Goal: Task Accomplishment & Management: Manage account settings

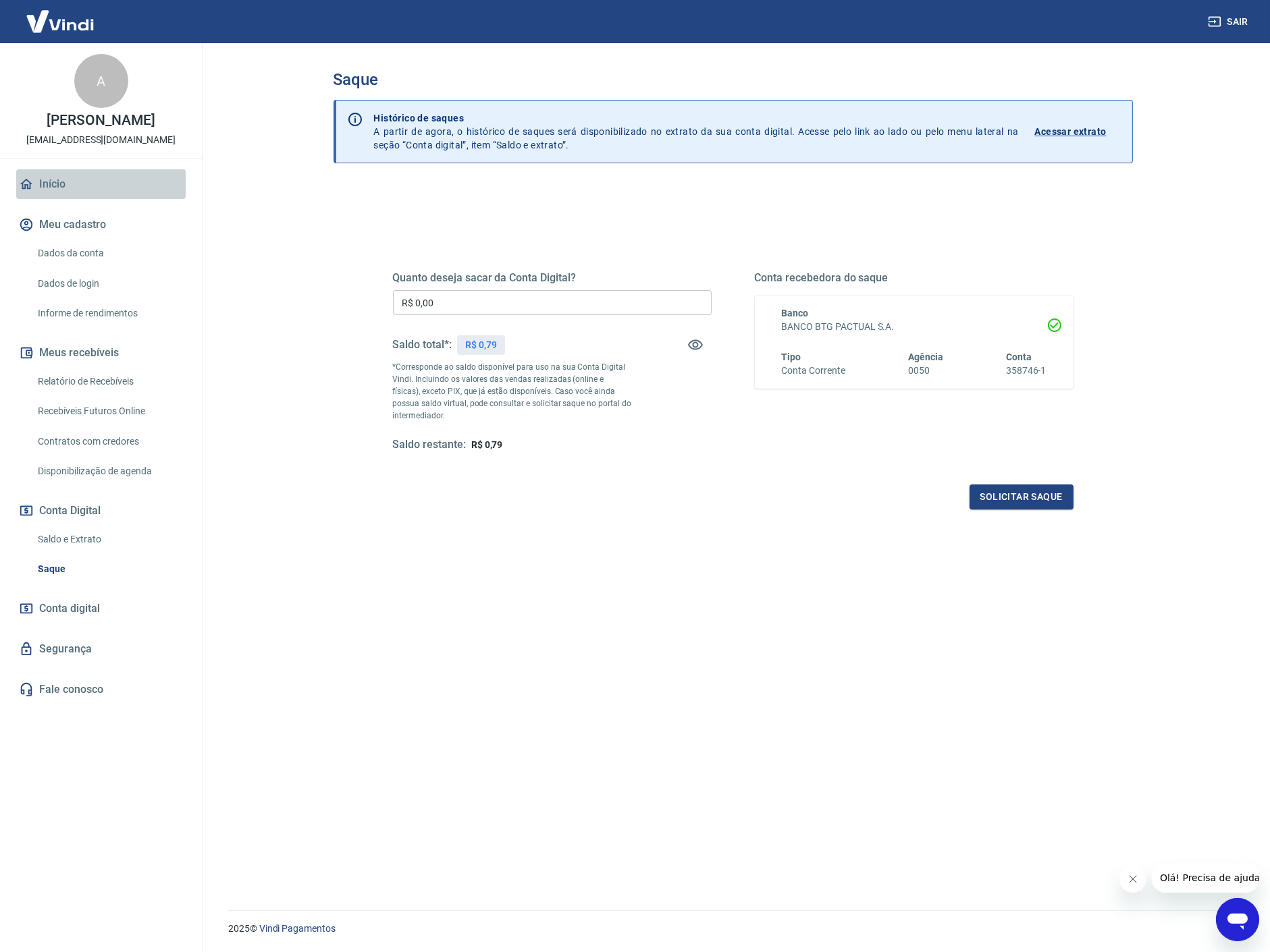
click at [34, 185] on link "Início" at bounding box center [101, 184] width 169 height 30
click at [69, 184] on link "Início" at bounding box center [101, 184] width 169 height 30
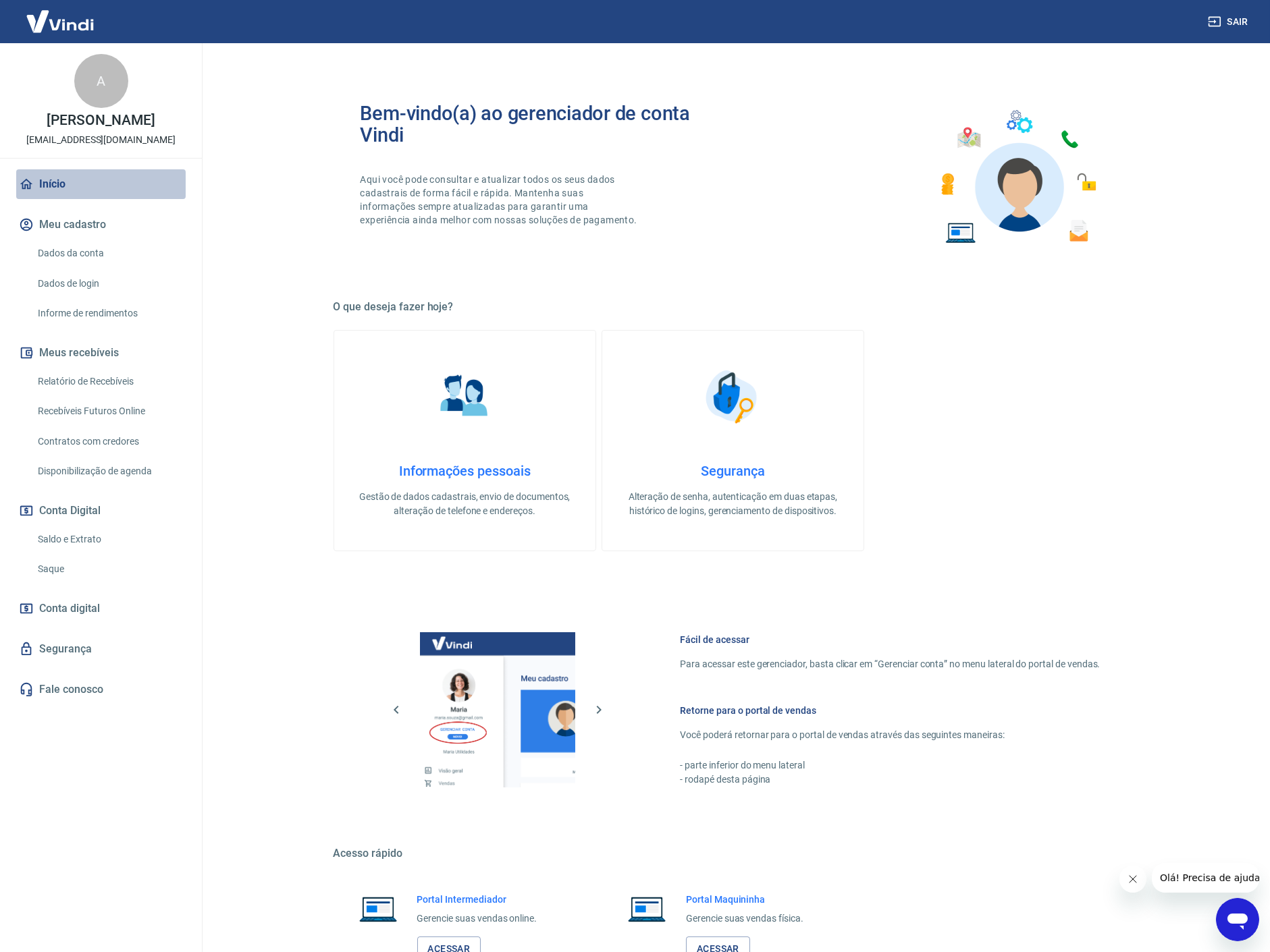
click at [58, 182] on link "Início" at bounding box center [101, 184] width 169 height 30
click at [798, 278] on div "Bem-vindo(a) ao gerenciador de conta Vindi Aqui você pode consultar e atualizar…" at bounding box center [733, 524] width 799 height 908
click at [72, 252] on link "Dados da conta" at bounding box center [108, 253] width 153 height 28
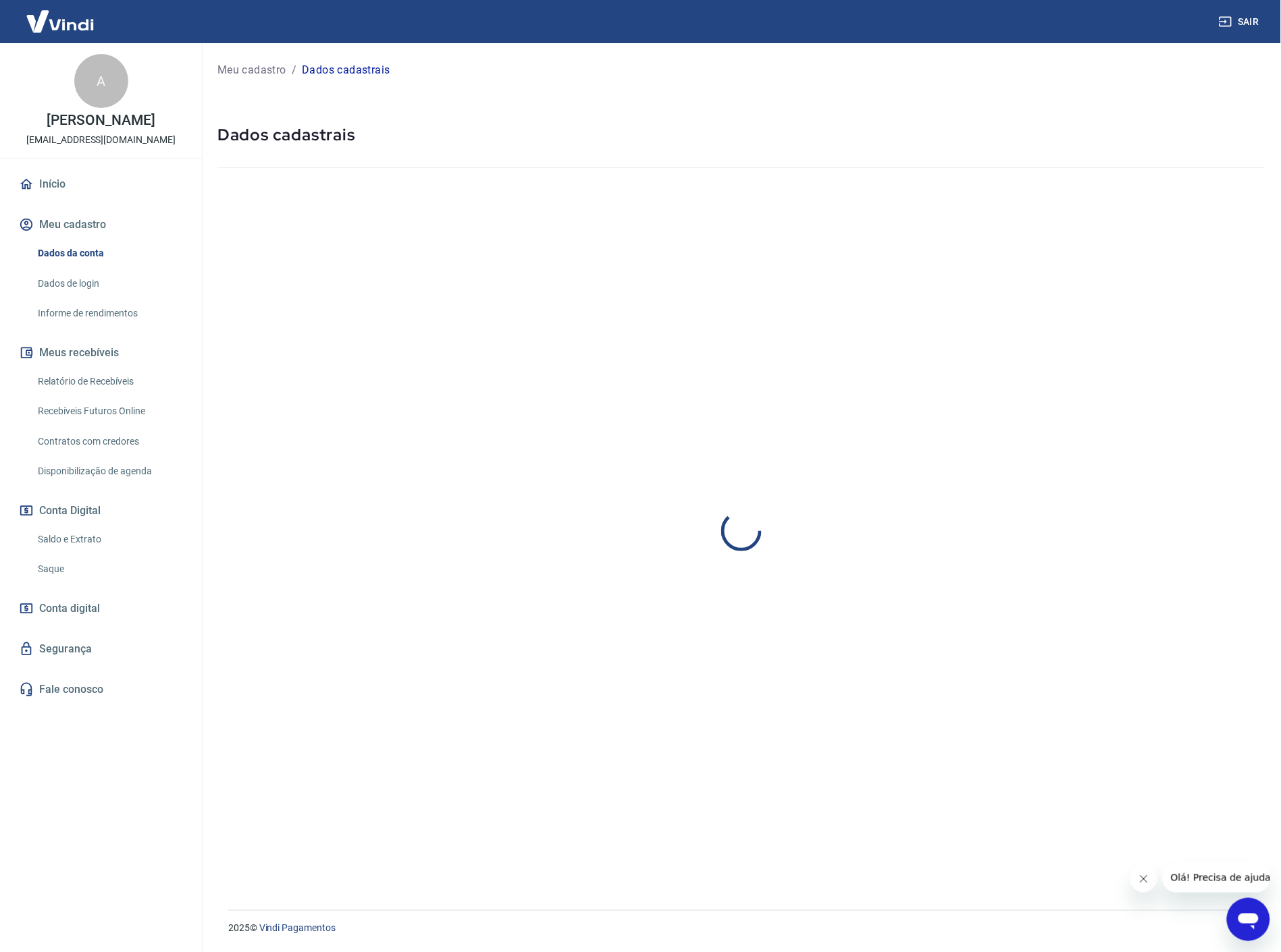
select select "SP"
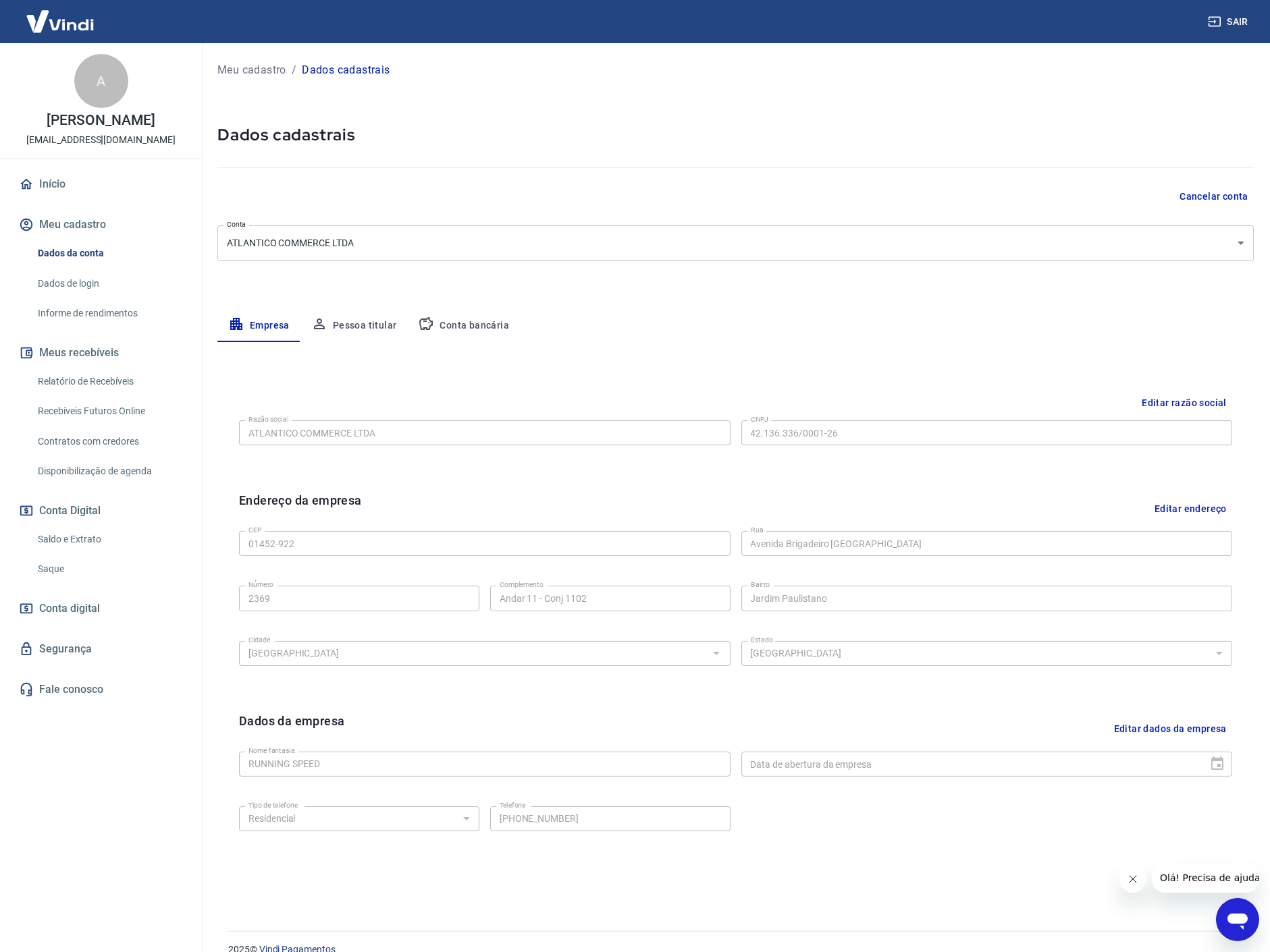
click at [105, 379] on link "Relatório de Recebíveis" at bounding box center [108, 382] width 153 height 28
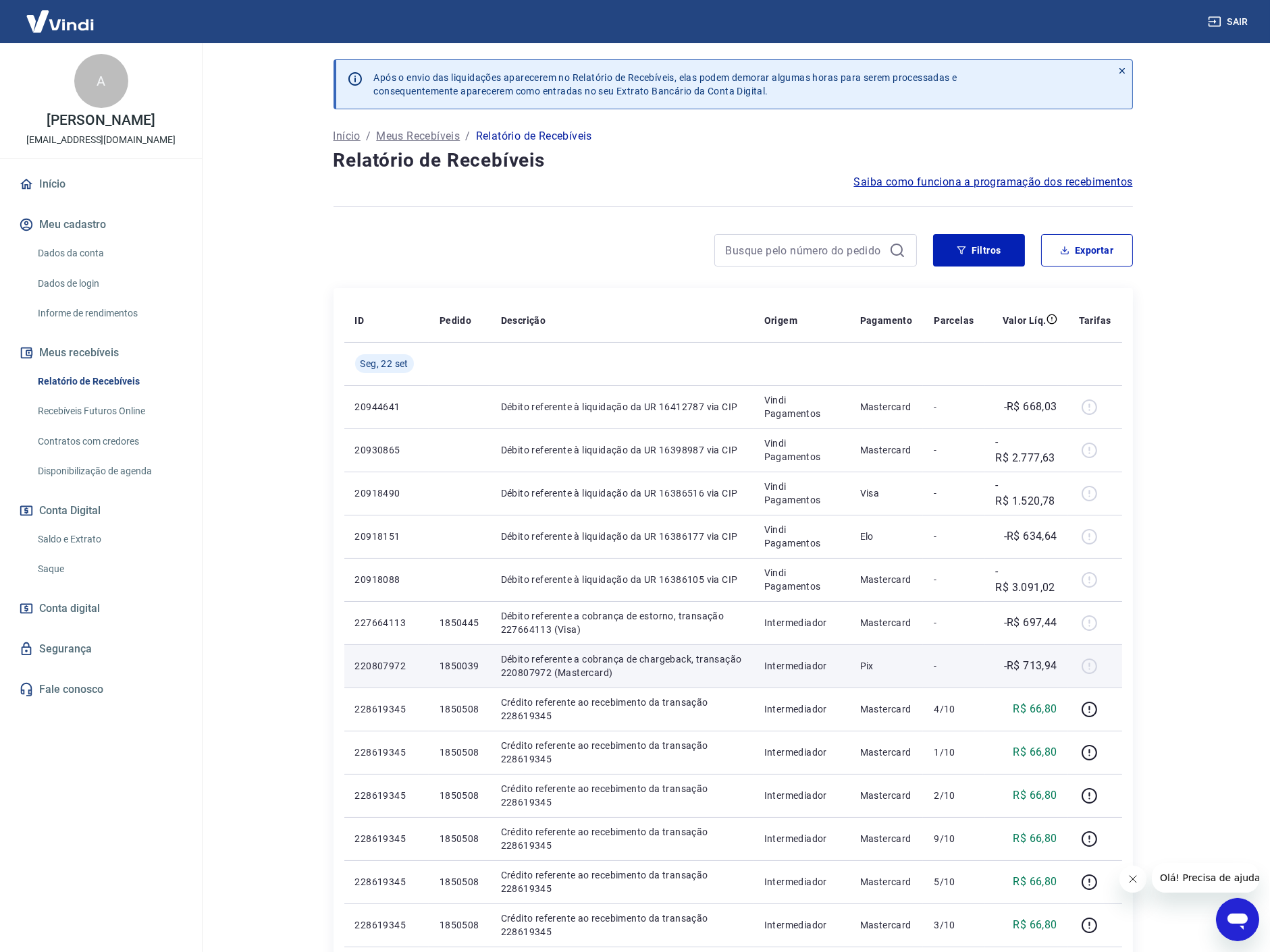
click at [459, 662] on p "1850039" at bounding box center [459, 666] width 40 height 14
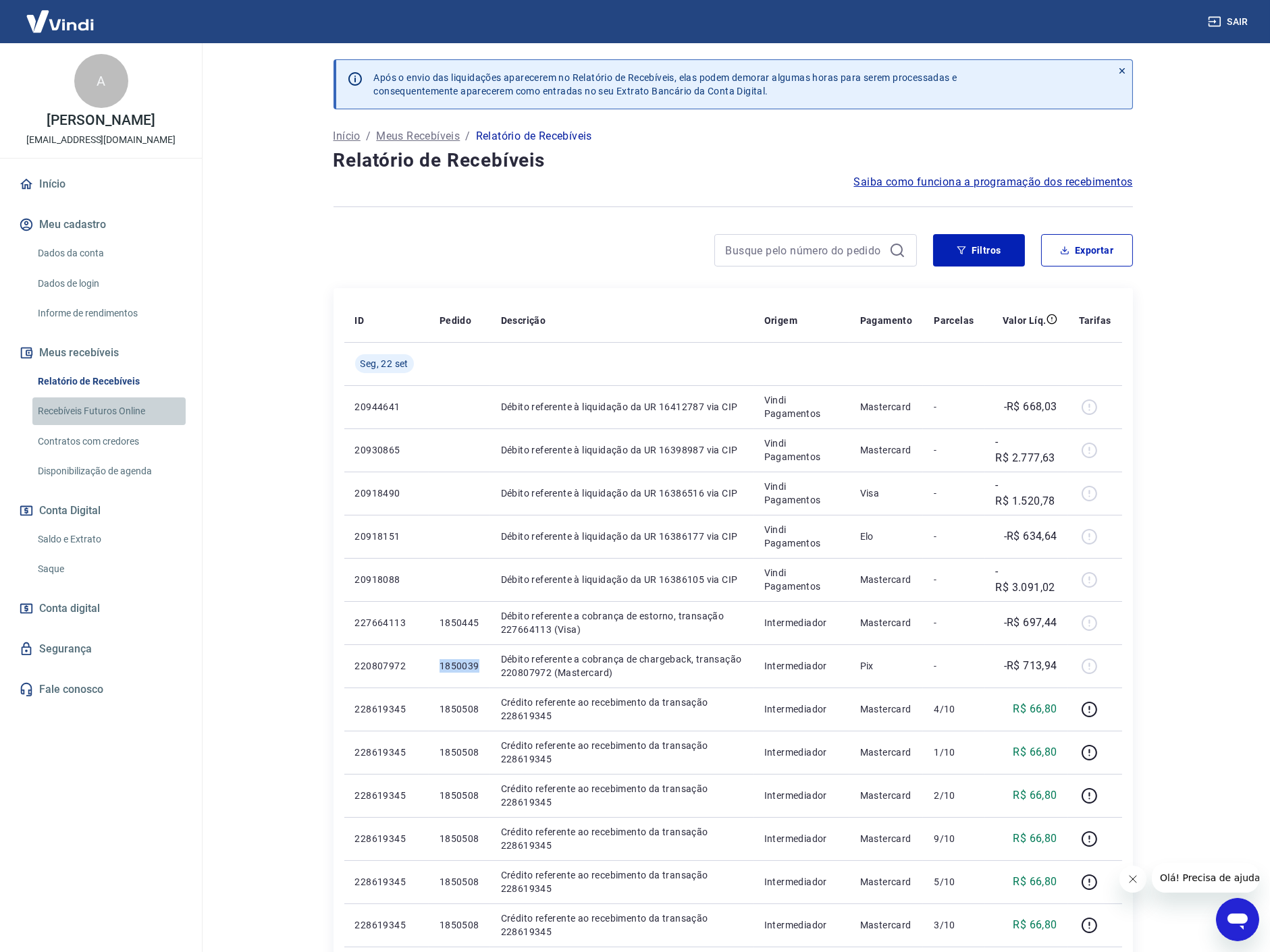
click at [99, 412] on link "Recebíveis Futuros Online" at bounding box center [108, 411] width 153 height 28
